Goal: Register for event/course

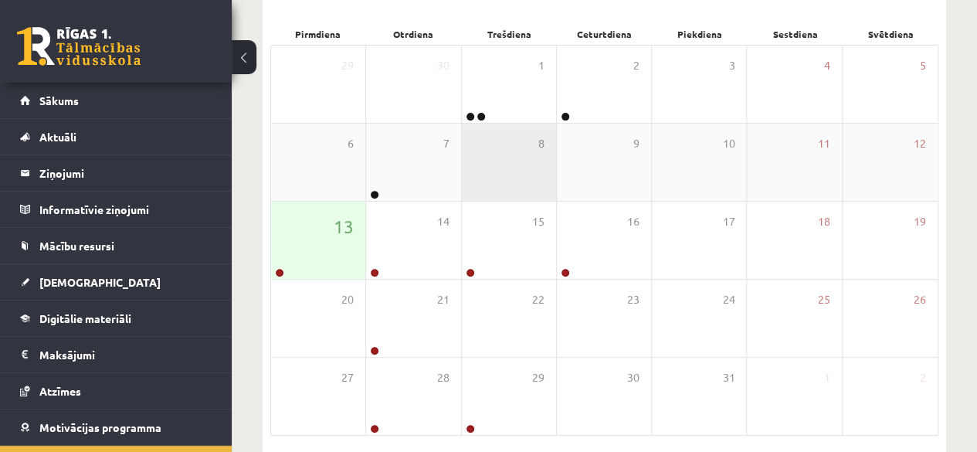
scroll to position [284, 0]
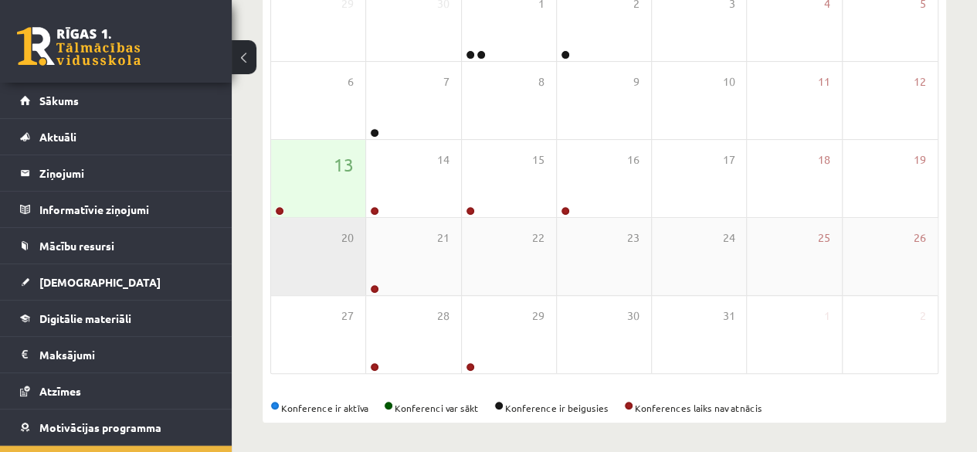
click at [323, 222] on div "20" at bounding box center [318, 256] width 94 height 77
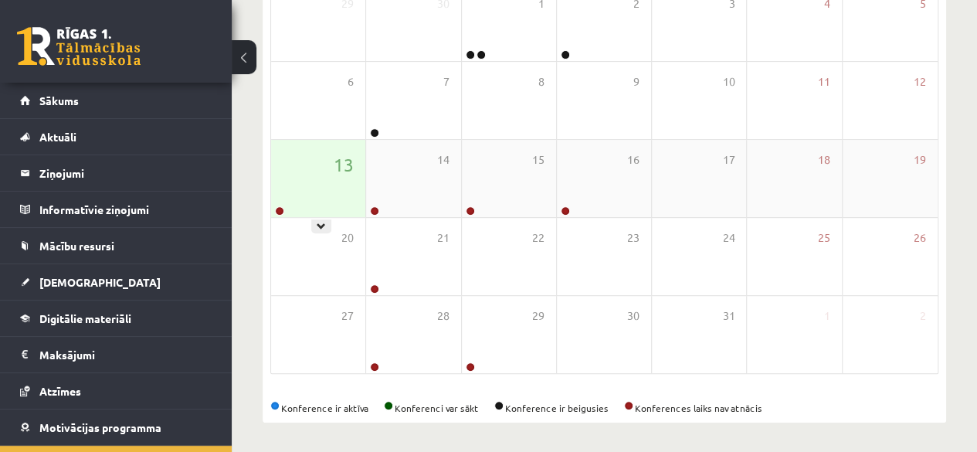
click at [324, 205] on div "13" at bounding box center [318, 178] width 94 height 77
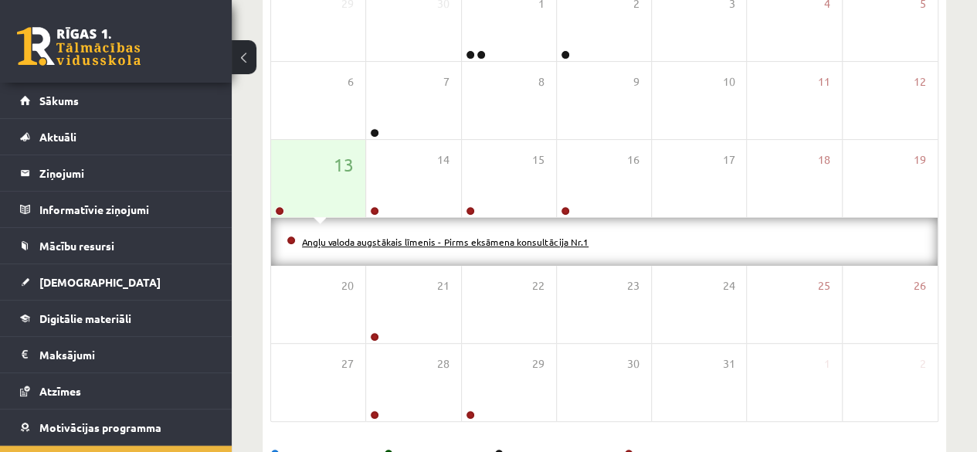
click at [429, 240] on link "Angļu valoda augstākais līmenis - Pirms eksāmena konsultācija Nr.1" at bounding box center [445, 242] width 287 height 12
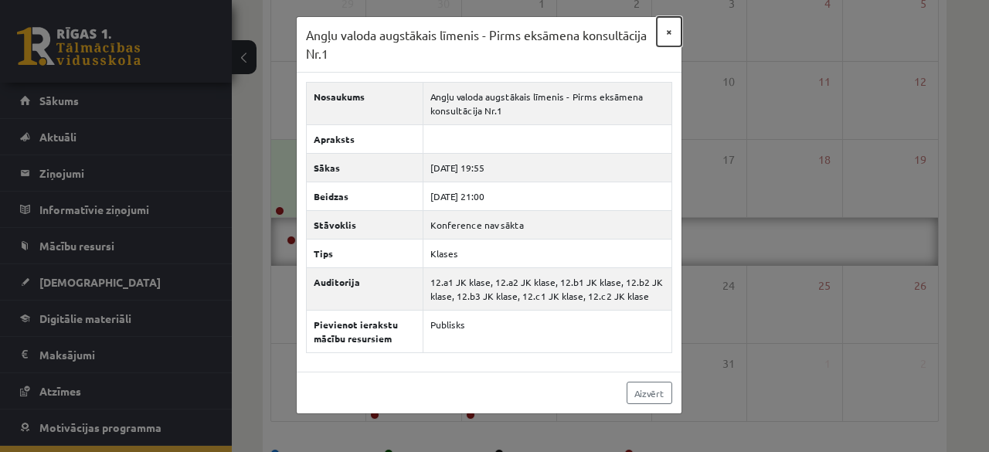
click at [666, 29] on button "×" at bounding box center [669, 31] width 25 height 29
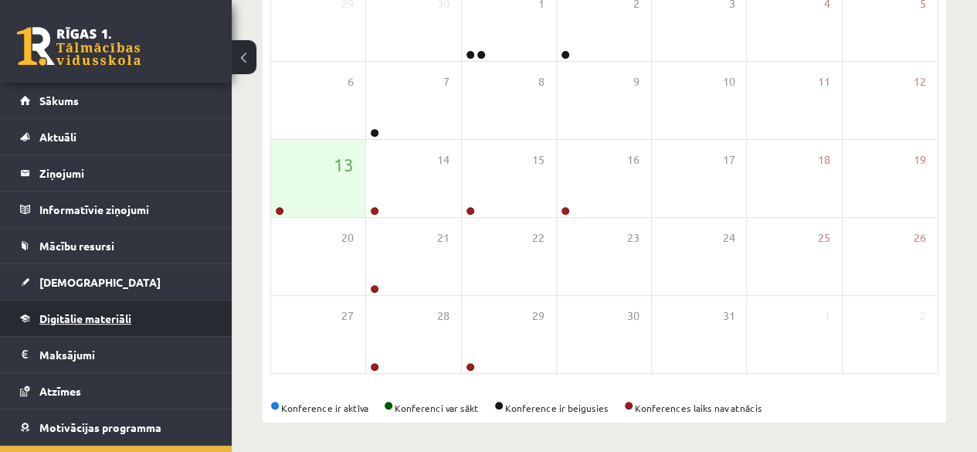
click at [68, 321] on span "Digitālie materiāli" at bounding box center [85, 318] width 92 height 14
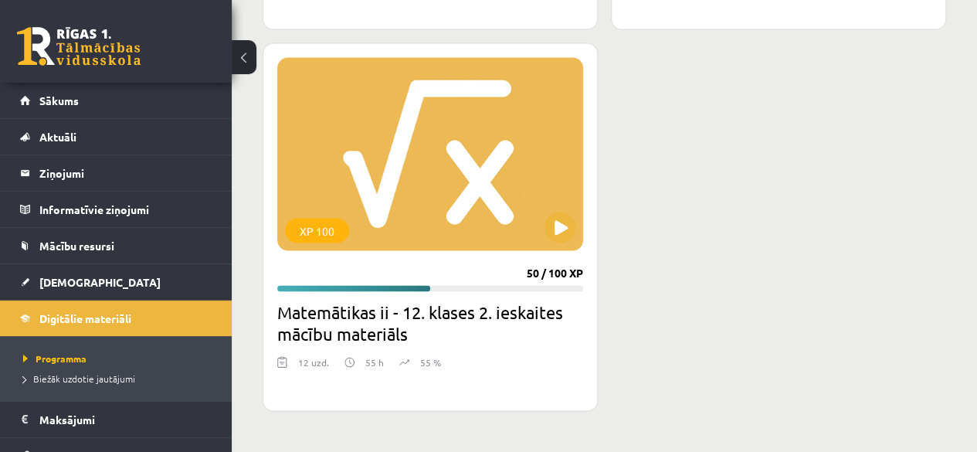
scroll to position [1366, 0]
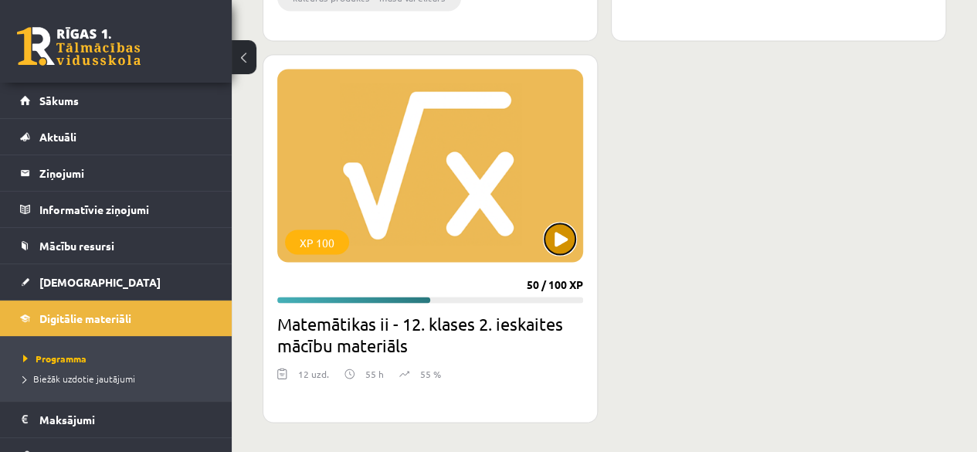
click at [569, 231] on button at bounding box center [560, 238] width 31 height 31
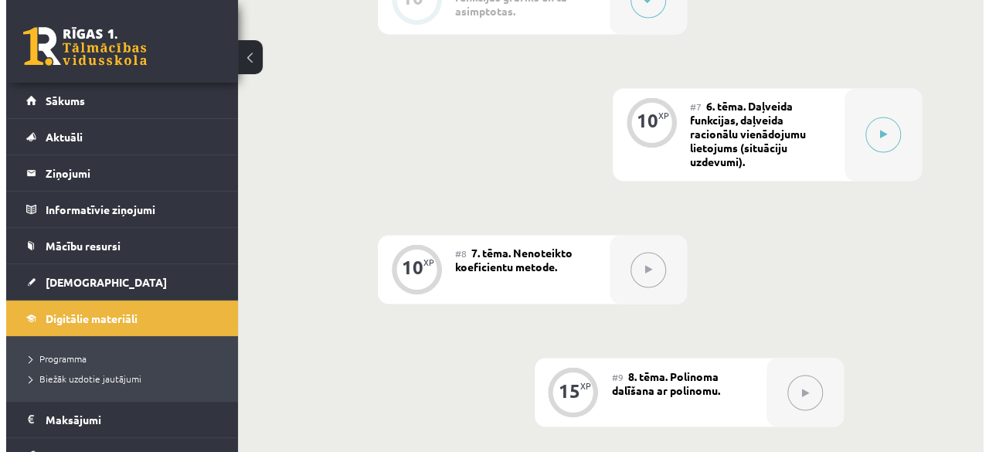
scroll to position [1082, 0]
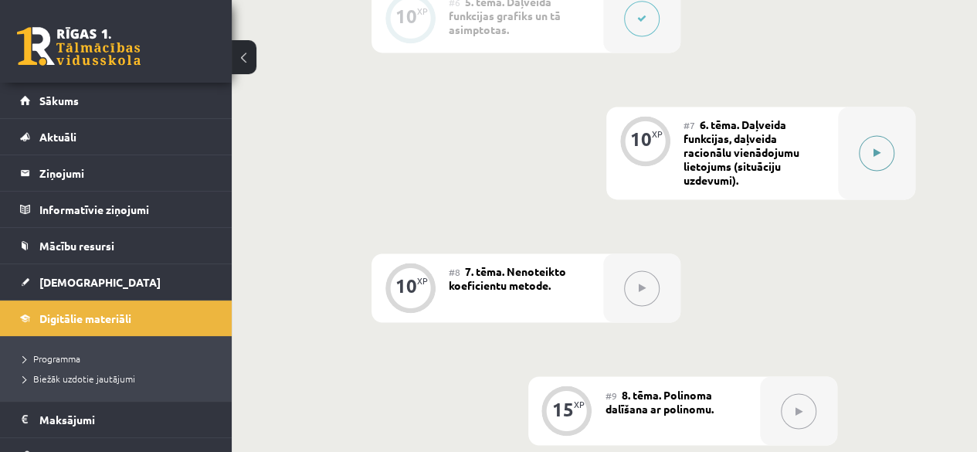
click at [882, 143] on button at bounding box center [877, 153] width 36 height 36
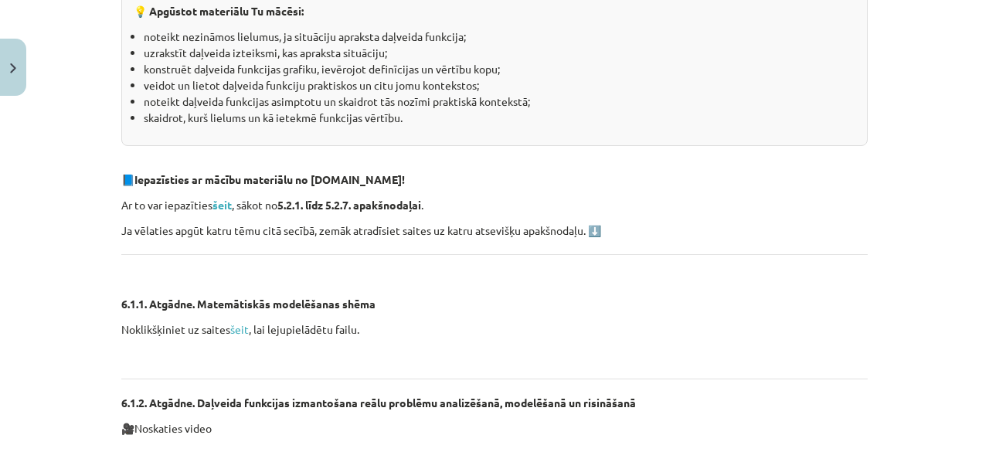
scroll to position [464, 0]
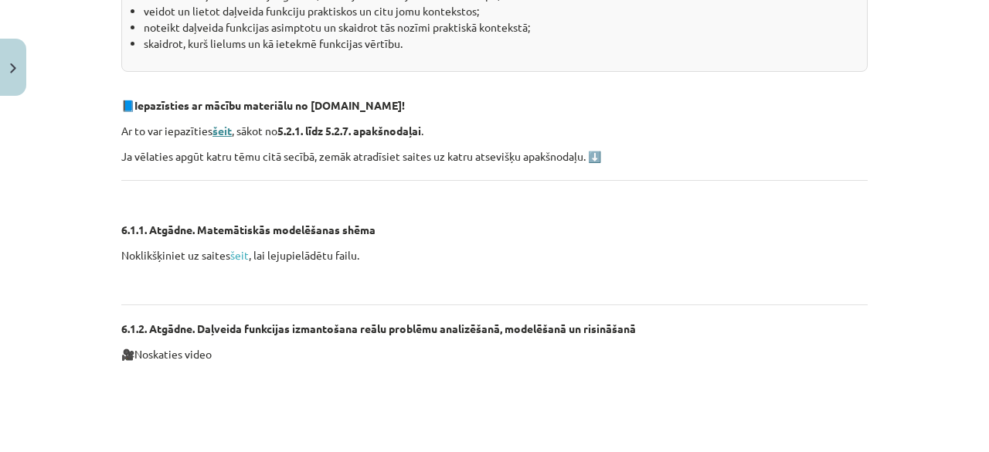
click at [226, 127] on strong "šeit" at bounding box center [221, 131] width 19 height 14
